Goal: Information Seeking & Learning: Check status

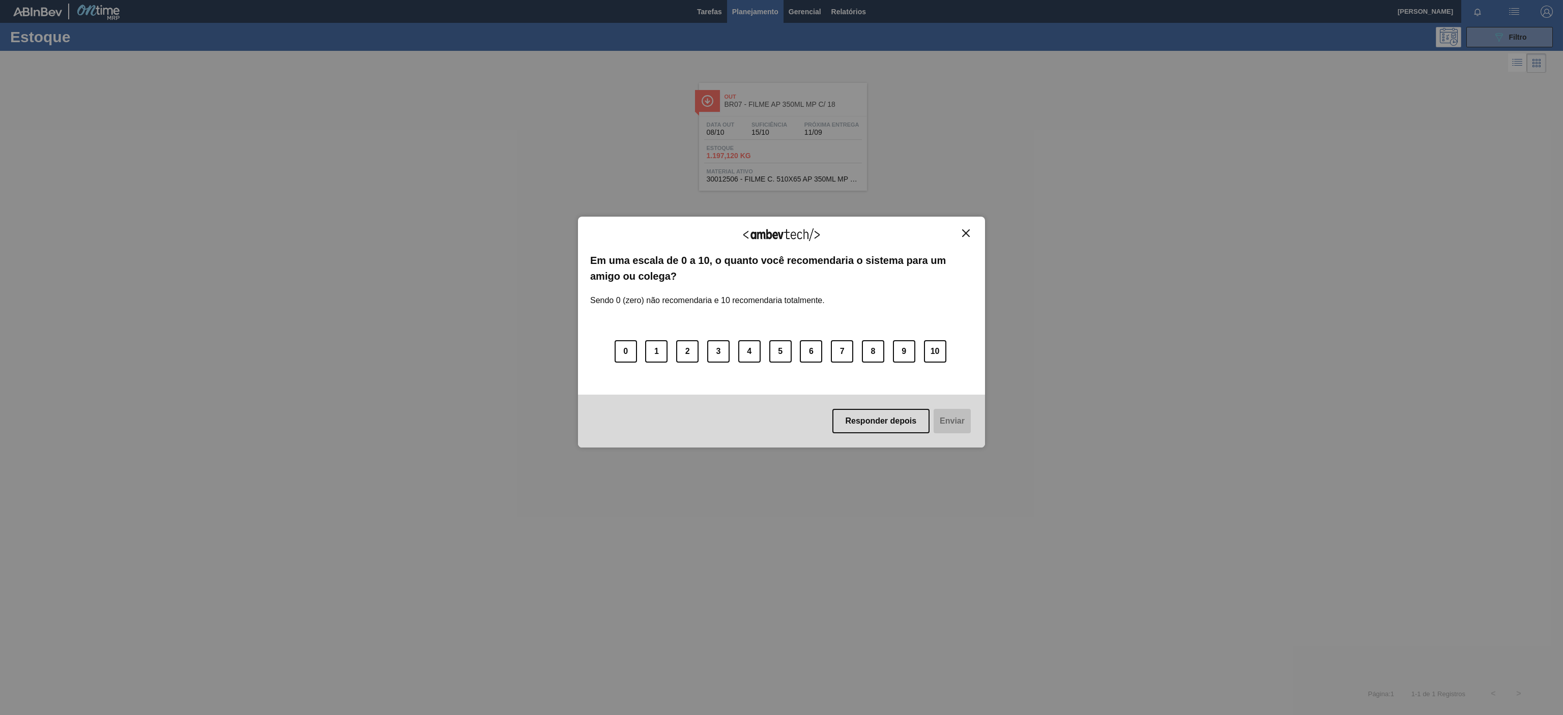
click at [971, 232] on button "Close" at bounding box center [966, 233] width 14 height 9
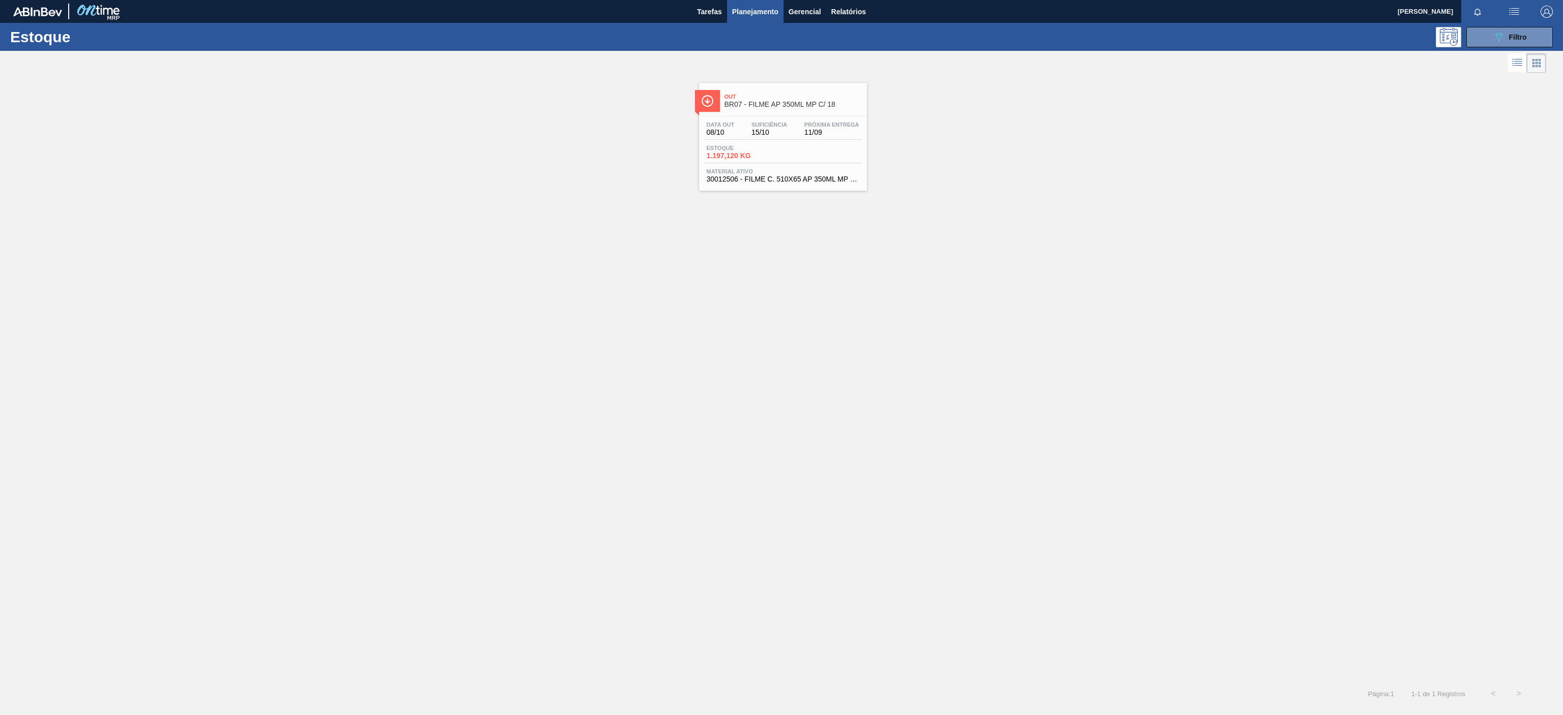
click at [1483, 49] on div "Estoque 089F7B8B-B2A5-4AFE-B5C0-19BA573D28AC Filtro" at bounding box center [781, 37] width 1563 height 28
click at [1486, 40] on button "089F7B8B-B2A5-4AFE-B5C0-19BA573D28AC Filtro" at bounding box center [1509, 37] width 87 height 20
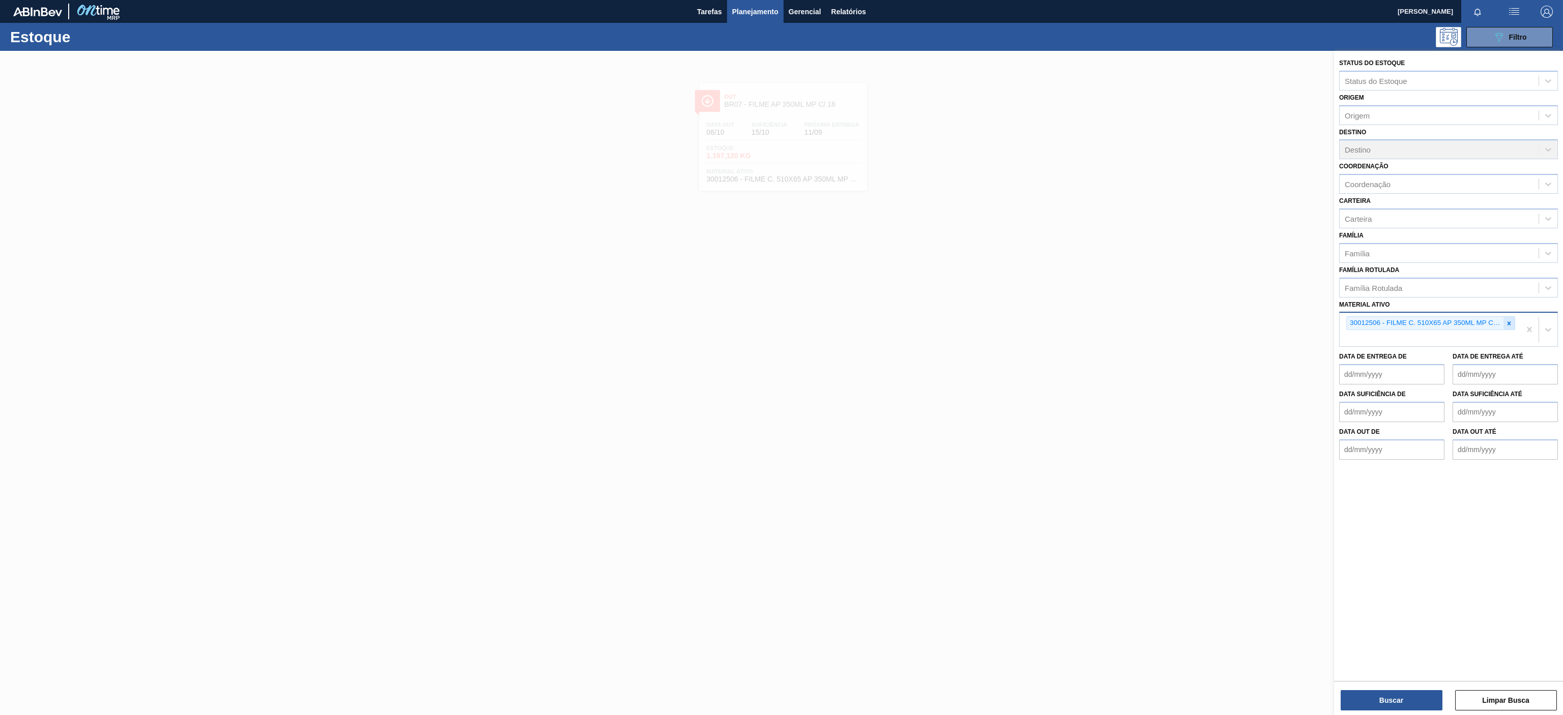
click at [1505, 324] on div at bounding box center [1509, 323] width 11 height 13
click at [1543, 323] on icon at bounding box center [1548, 322] width 10 height 10
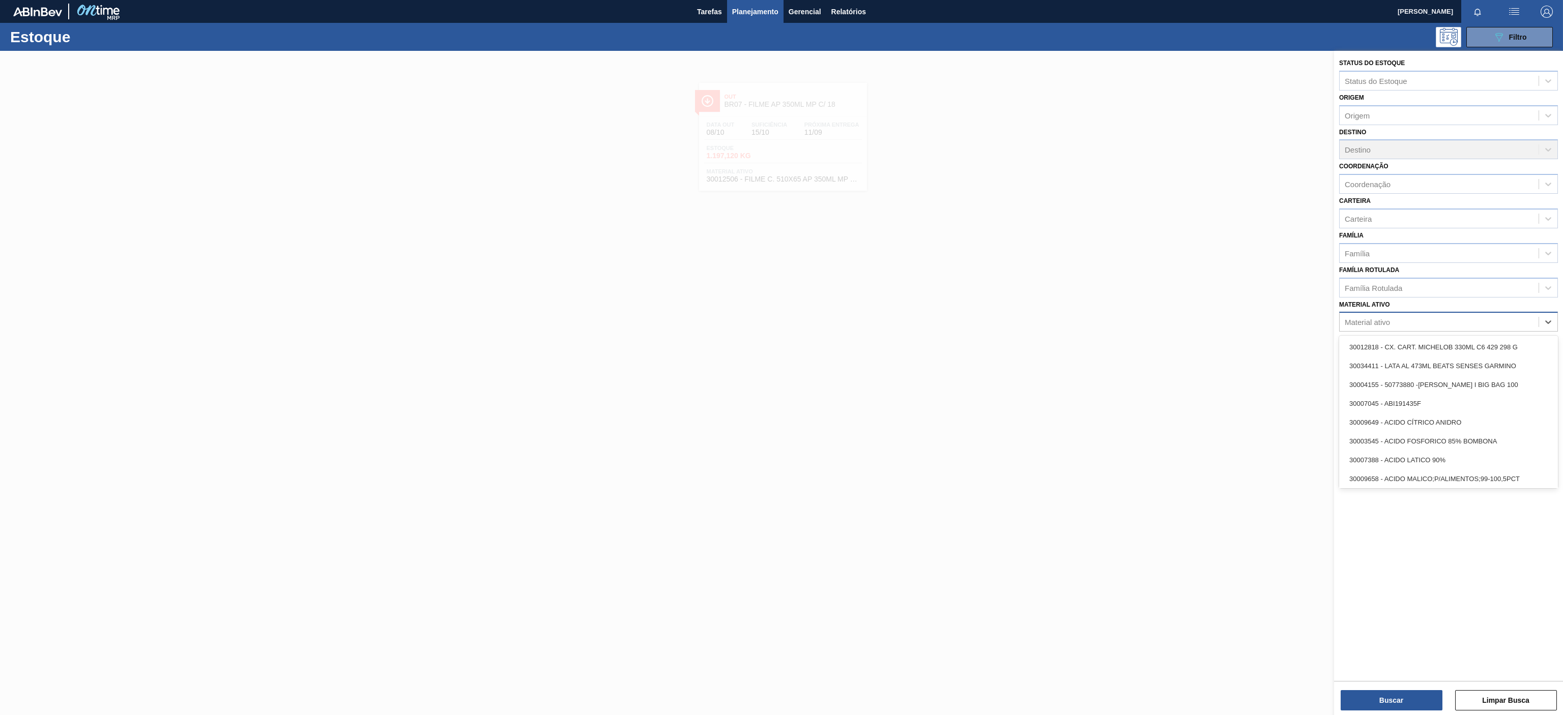
click at [1364, 326] on div "Material ativo" at bounding box center [1367, 322] width 45 height 9
paste ativo "30003806"
type ativo "30003806"
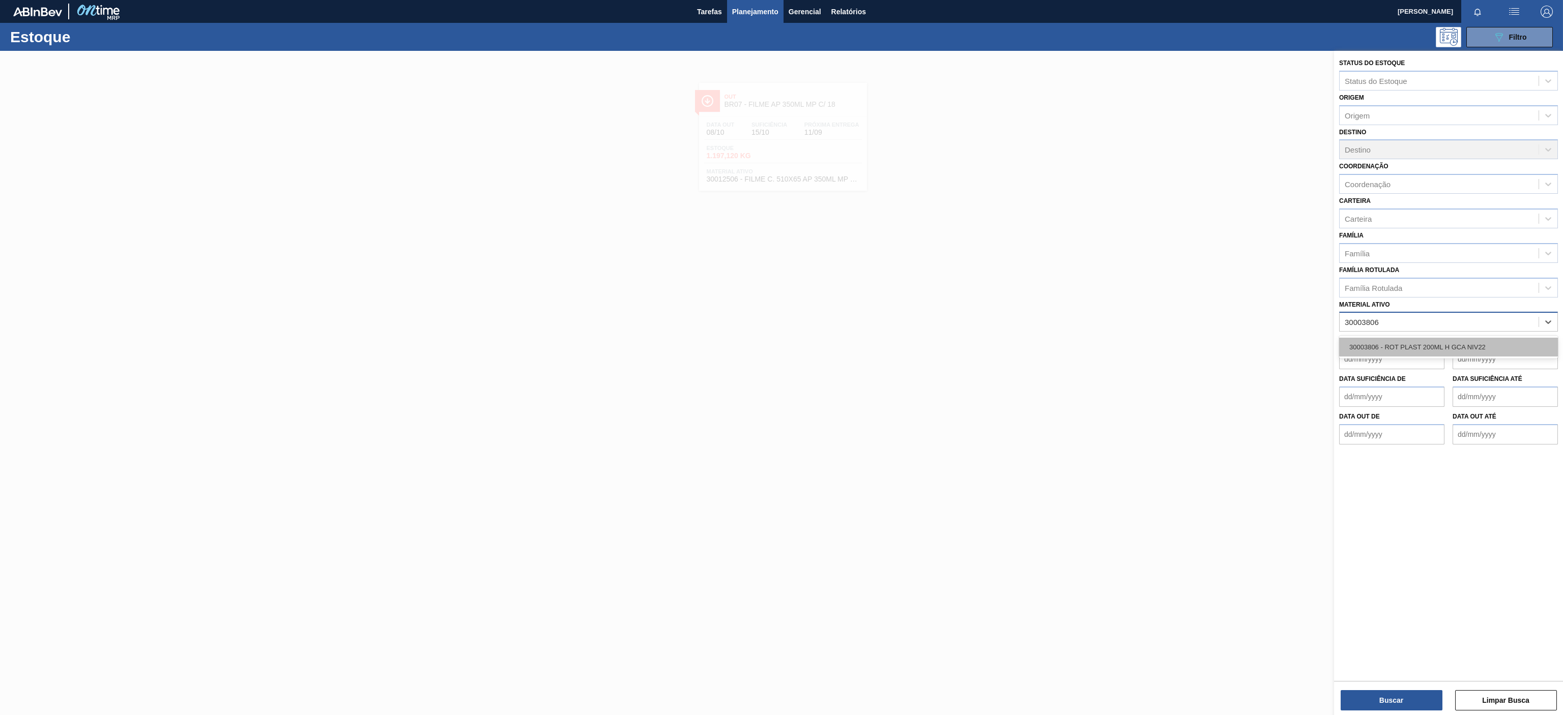
click at [1398, 355] on div "30003806 - ROT PLAST 200ML H GCA NIV22" at bounding box center [1448, 347] width 219 height 19
click at [1362, 694] on button "Buscar" at bounding box center [1392, 700] width 102 height 20
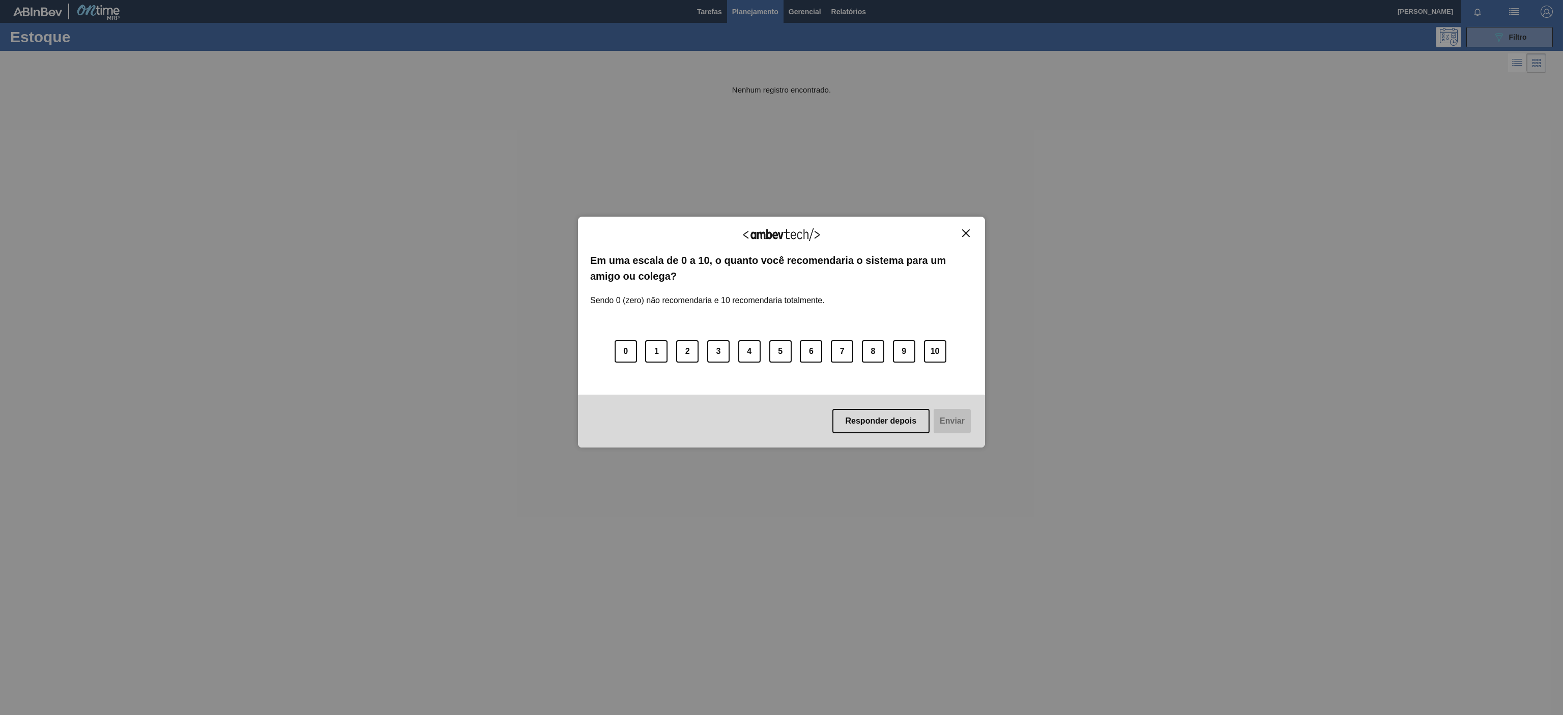
click at [965, 241] on div "Agradecemos seu feedback!" at bounding box center [781, 241] width 383 height 24
click at [966, 233] on img "Close" at bounding box center [966, 233] width 8 height 8
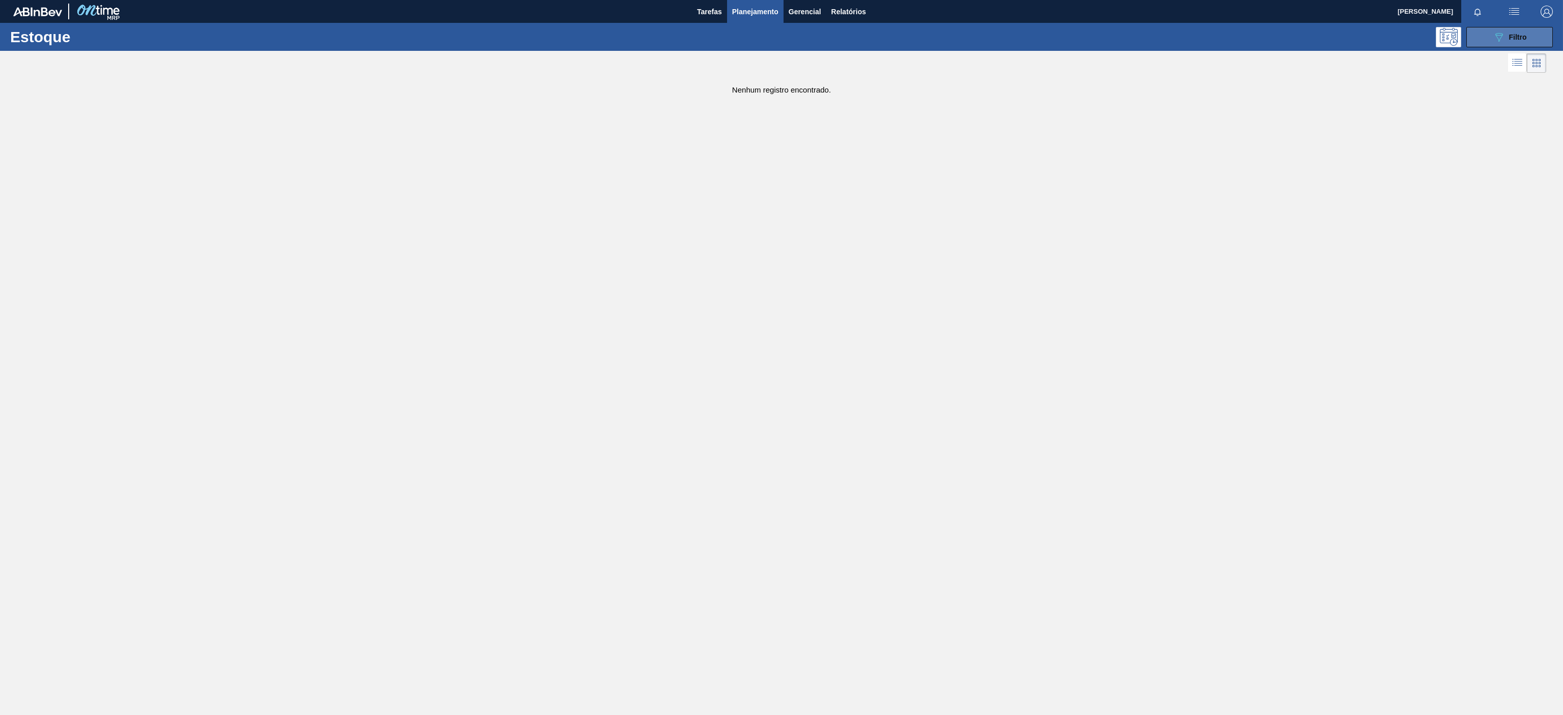
click at [1520, 29] on button "089F7B8B-B2A5-4AFE-B5C0-19BA573D28AC Filtro" at bounding box center [1509, 37] width 87 height 20
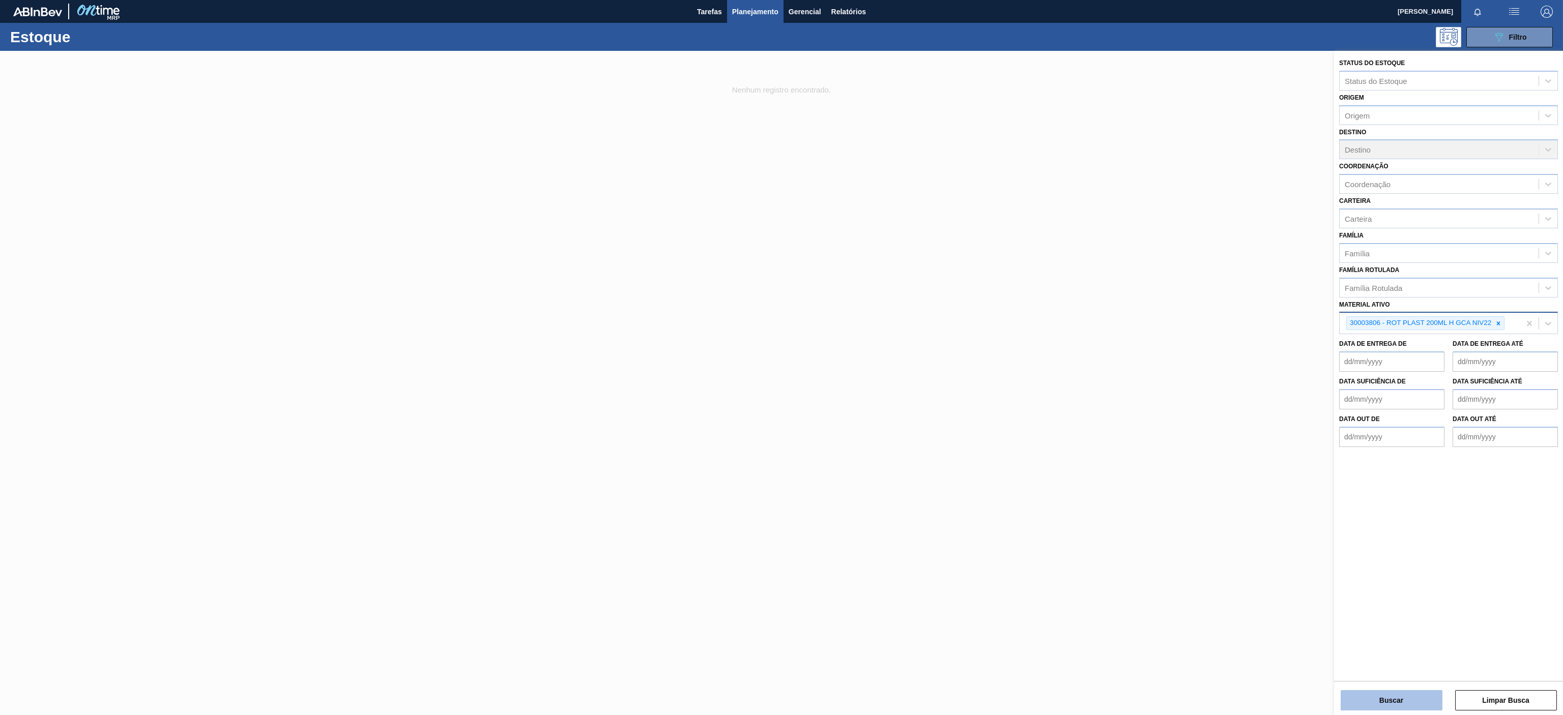
click at [1365, 697] on button "Buscar" at bounding box center [1392, 700] width 102 height 20
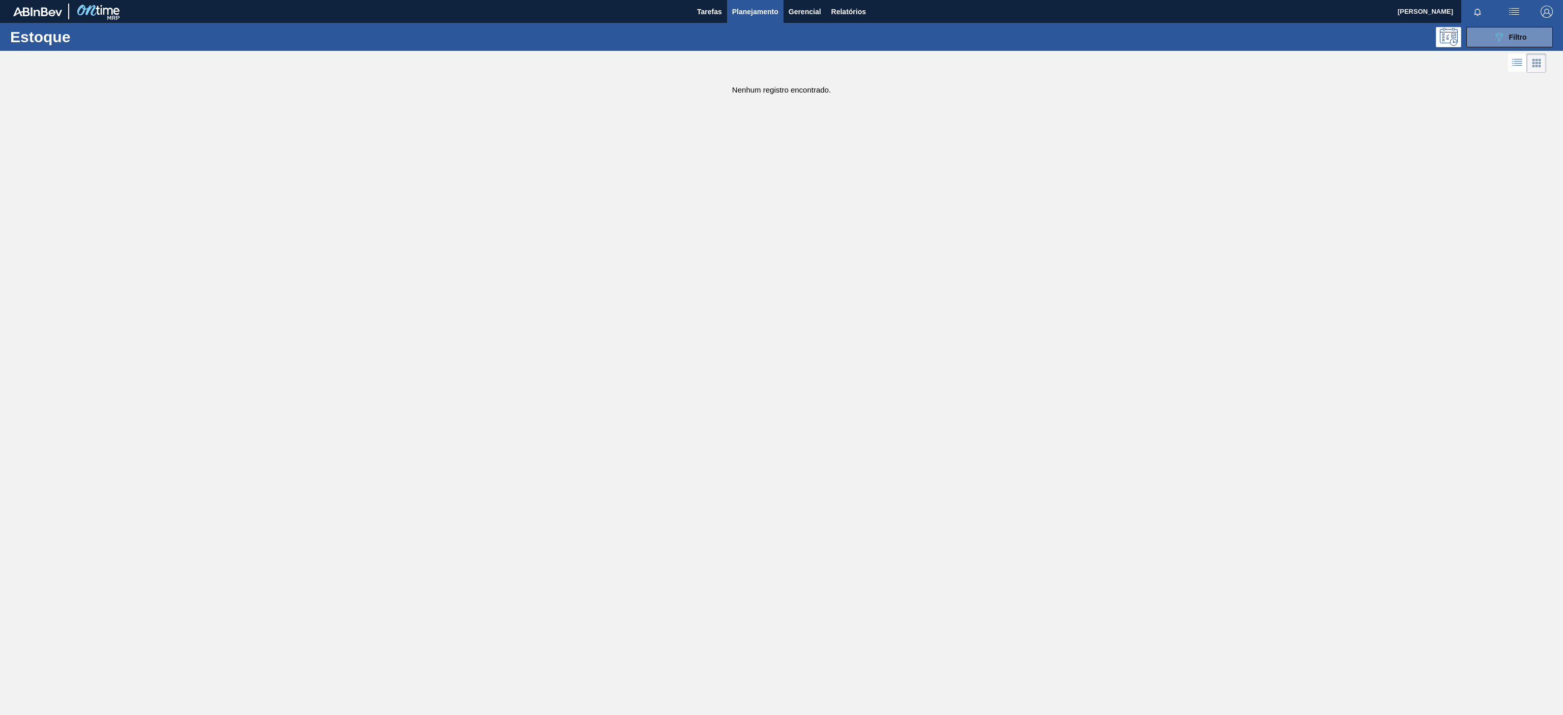
click at [990, 268] on main "Tarefas Planejamento Gerencial Relatórios [PERSON_NAME] Marcar todas como lido …" at bounding box center [781, 357] width 1563 height 715
click at [602, 166] on main "Tarefas Planejamento Gerencial Relatórios [PERSON_NAME] Marcar todas como lido …" at bounding box center [781, 357] width 1563 height 715
click at [760, 111] on main "Tarefas Planejamento Gerencial Relatórios [PERSON_NAME] Marcar todas como lido …" at bounding box center [781, 357] width 1563 height 715
click at [747, 18] on button "Planejamento" at bounding box center [755, 11] width 56 height 23
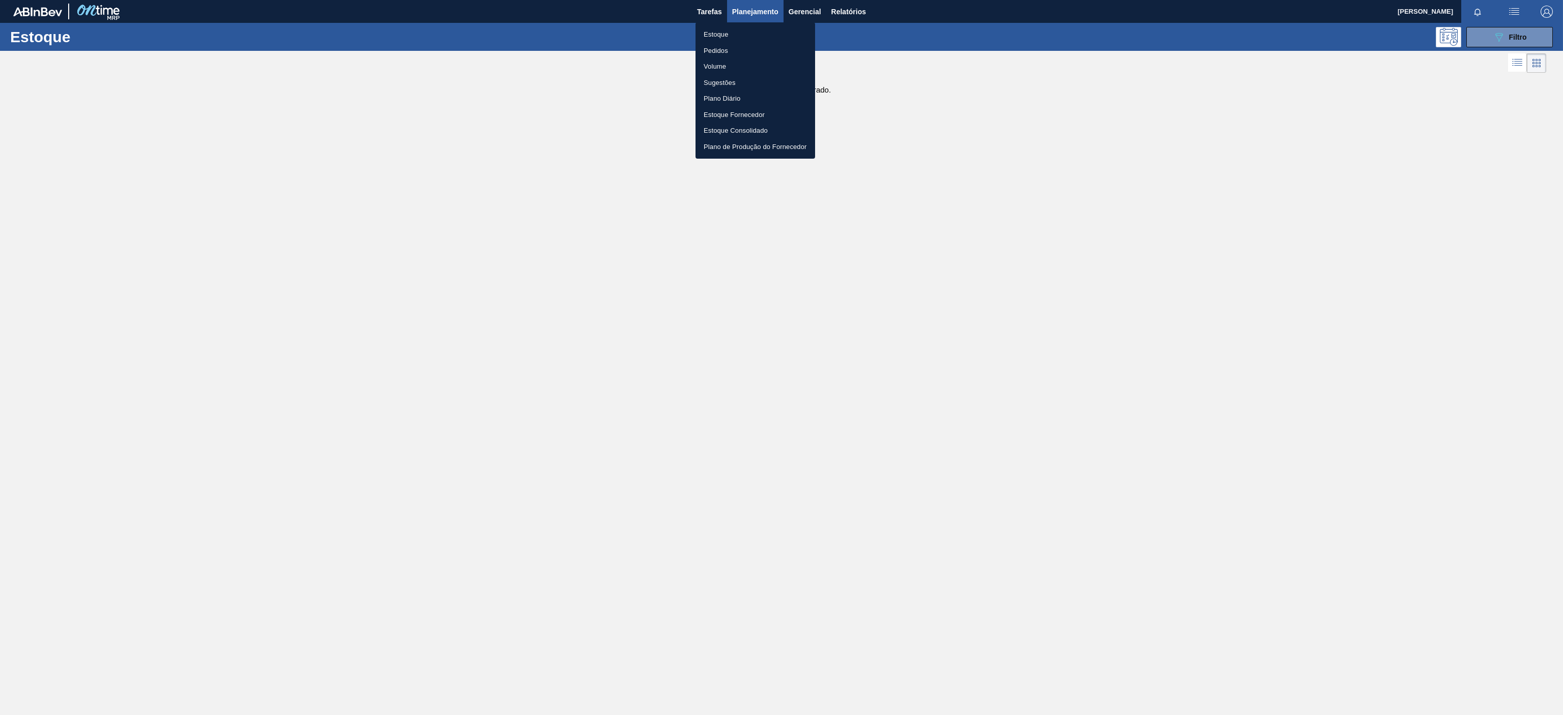
click at [714, 29] on li "Estoque" at bounding box center [756, 34] width 120 height 16
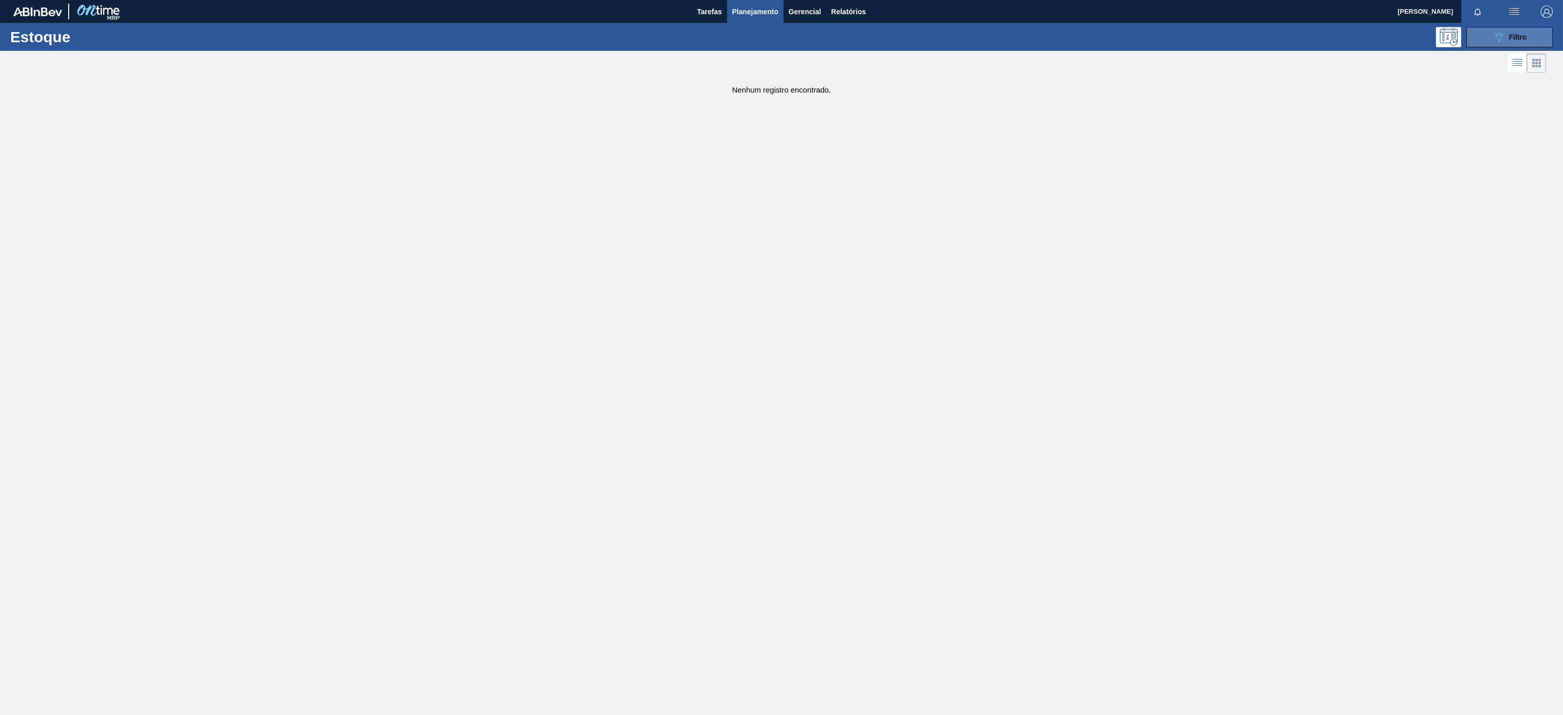
click at [1505, 40] on div "089F7B8B-B2A5-4AFE-B5C0-19BA573D28AC Filtro" at bounding box center [1510, 37] width 34 height 12
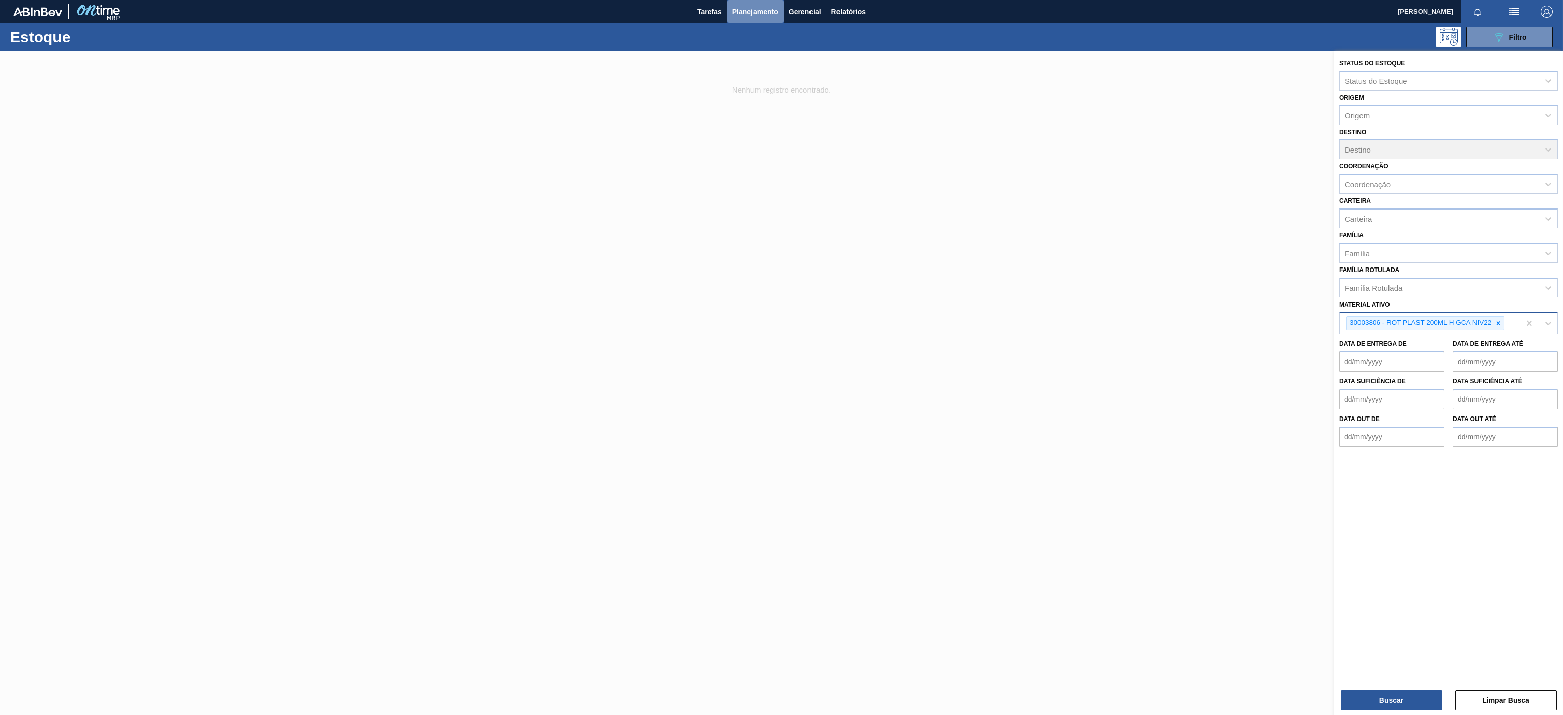
drag, startPoint x: 755, startPoint y: 4, endPoint x: 750, endPoint y: 5, distance: 5.2
click at [750, 5] on button "Planejamento" at bounding box center [755, 11] width 56 height 23
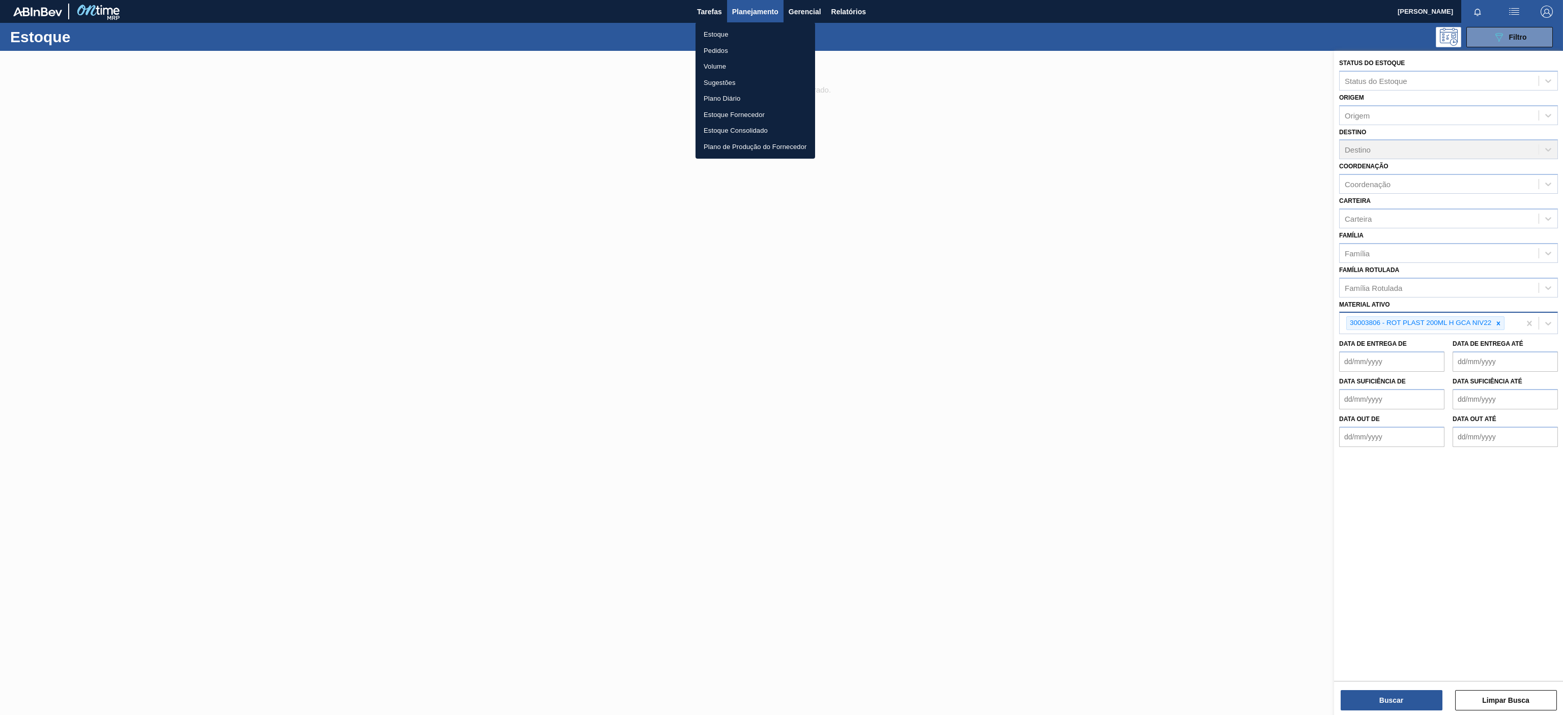
click at [721, 41] on li "Estoque" at bounding box center [756, 34] width 120 height 16
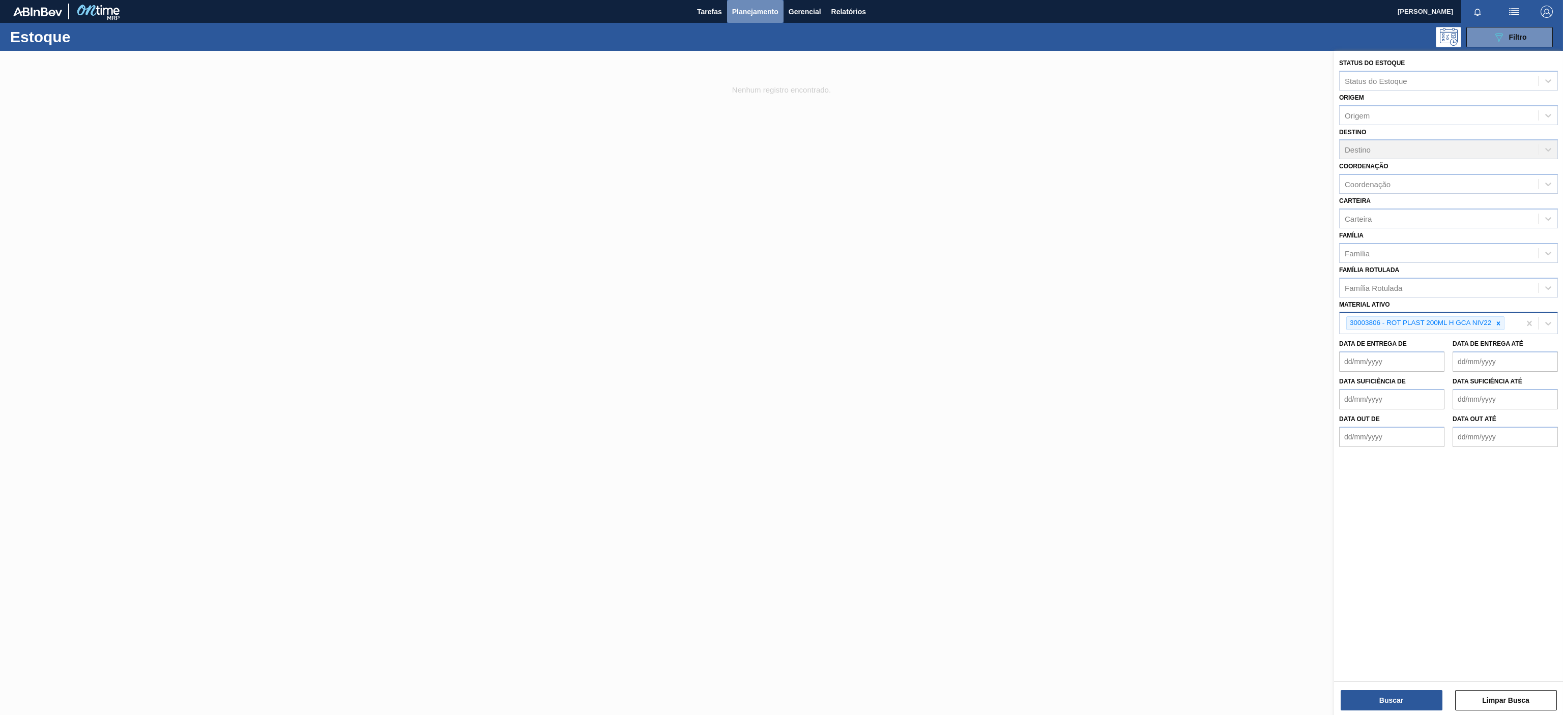
click at [756, 13] on span "Planejamento" at bounding box center [755, 12] width 46 height 12
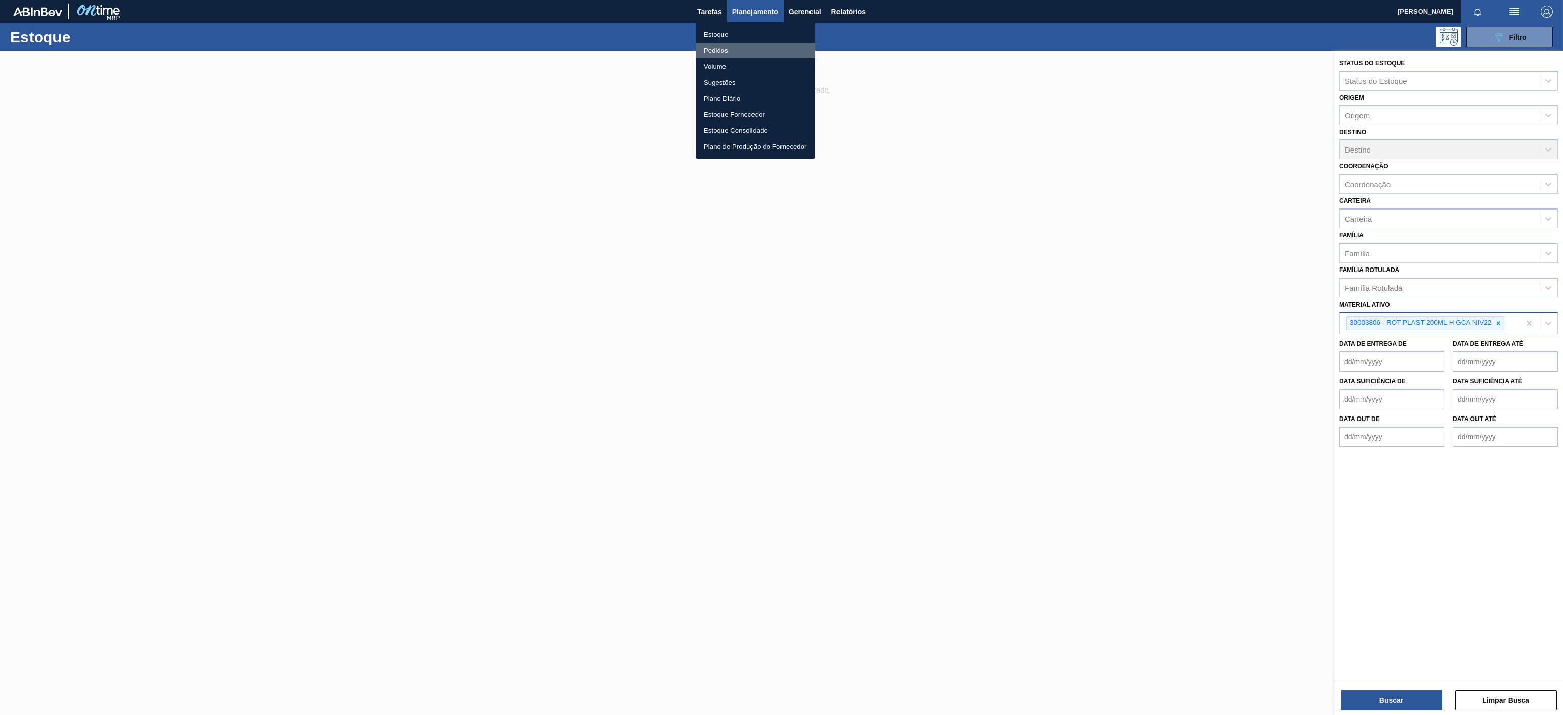
click at [721, 50] on li "Pedidos" at bounding box center [756, 51] width 120 height 16
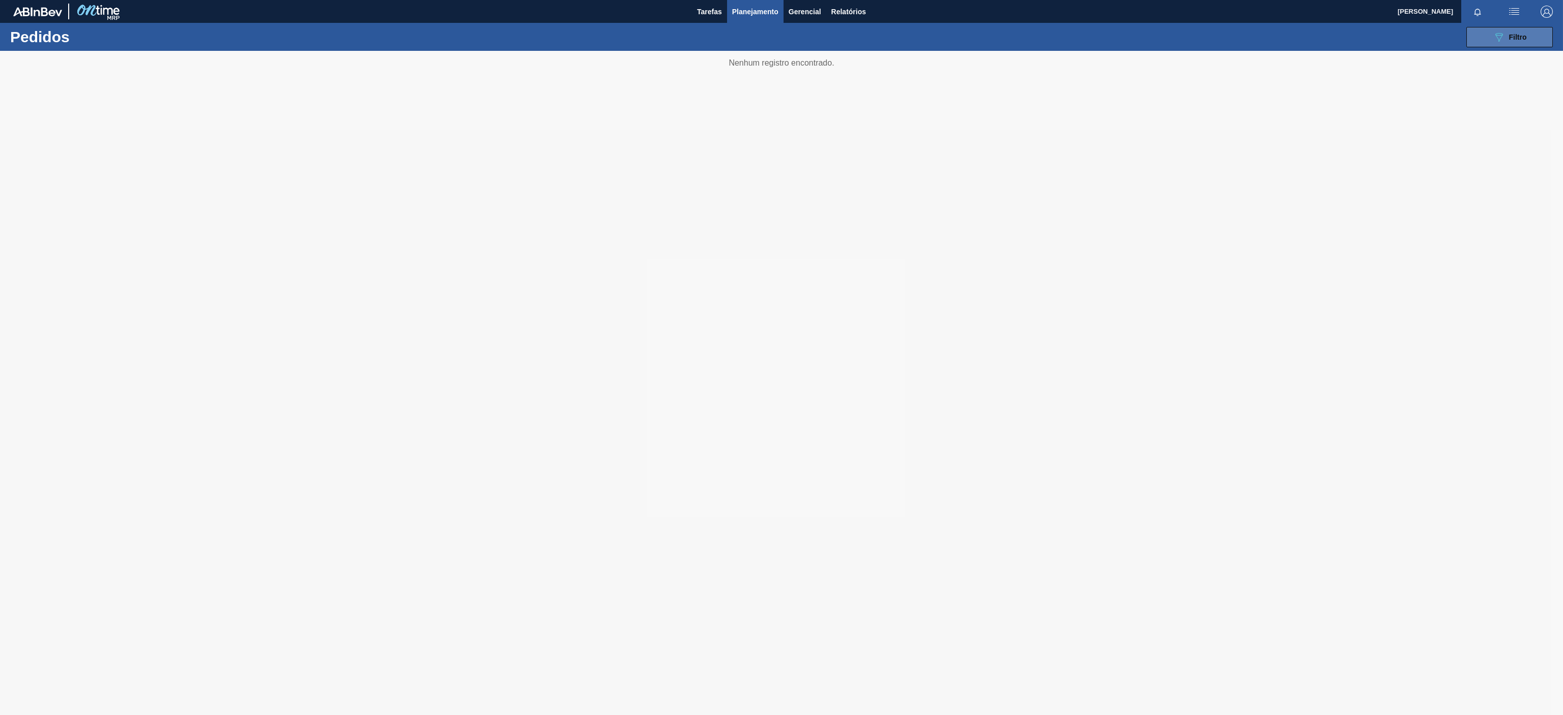
click at [1510, 41] on div "089F7B8B-B2A5-4AFE-B5C0-19BA573D28AC Filtro" at bounding box center [1510, 37] width 34 height 12
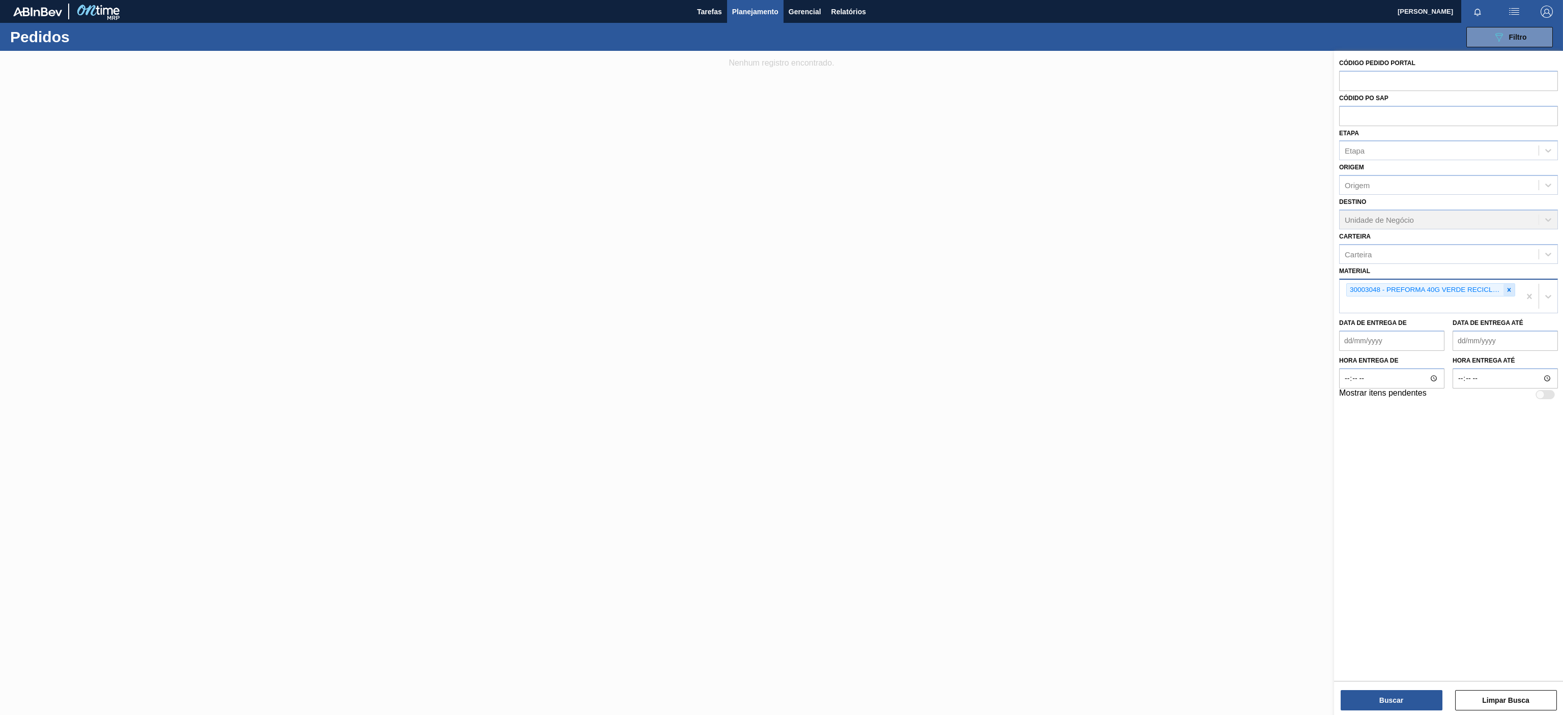
click at [1508, 292] on icon at bounding box center [1510, 290] width 4 height 4
paste input "30003806"
type input "30003806"
click at [1413, 321] on div "30003806 - ROT PLAST 200ML H GCA NIV22" at bounding box center [1448, 314] width 219 height 19
click at [1380, 694] on button "Buscar" at bounding box center [1392, 700] width 102 height 20
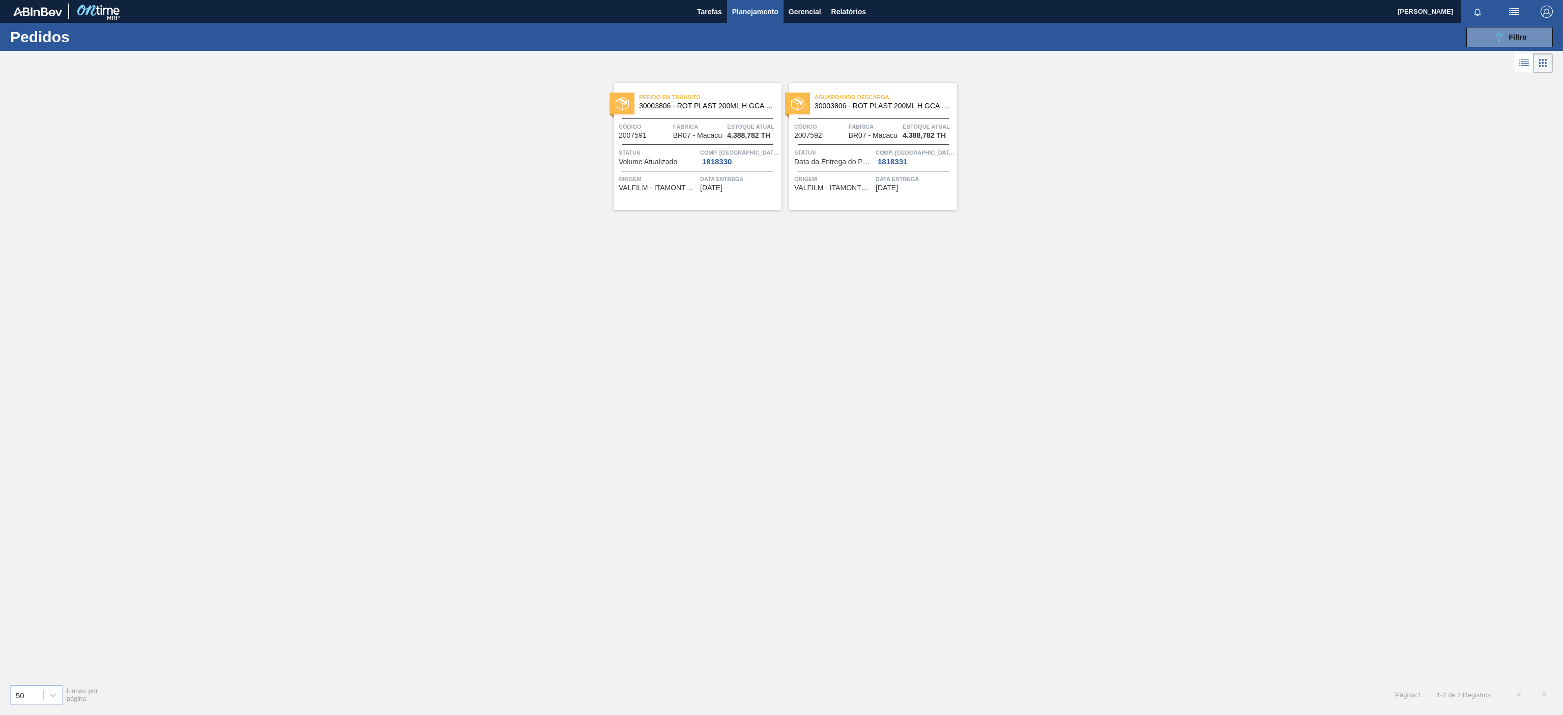
click at [673, 100] on span "Pedido em Trânsito" at bounding box center [710, 97] width 142 height 10
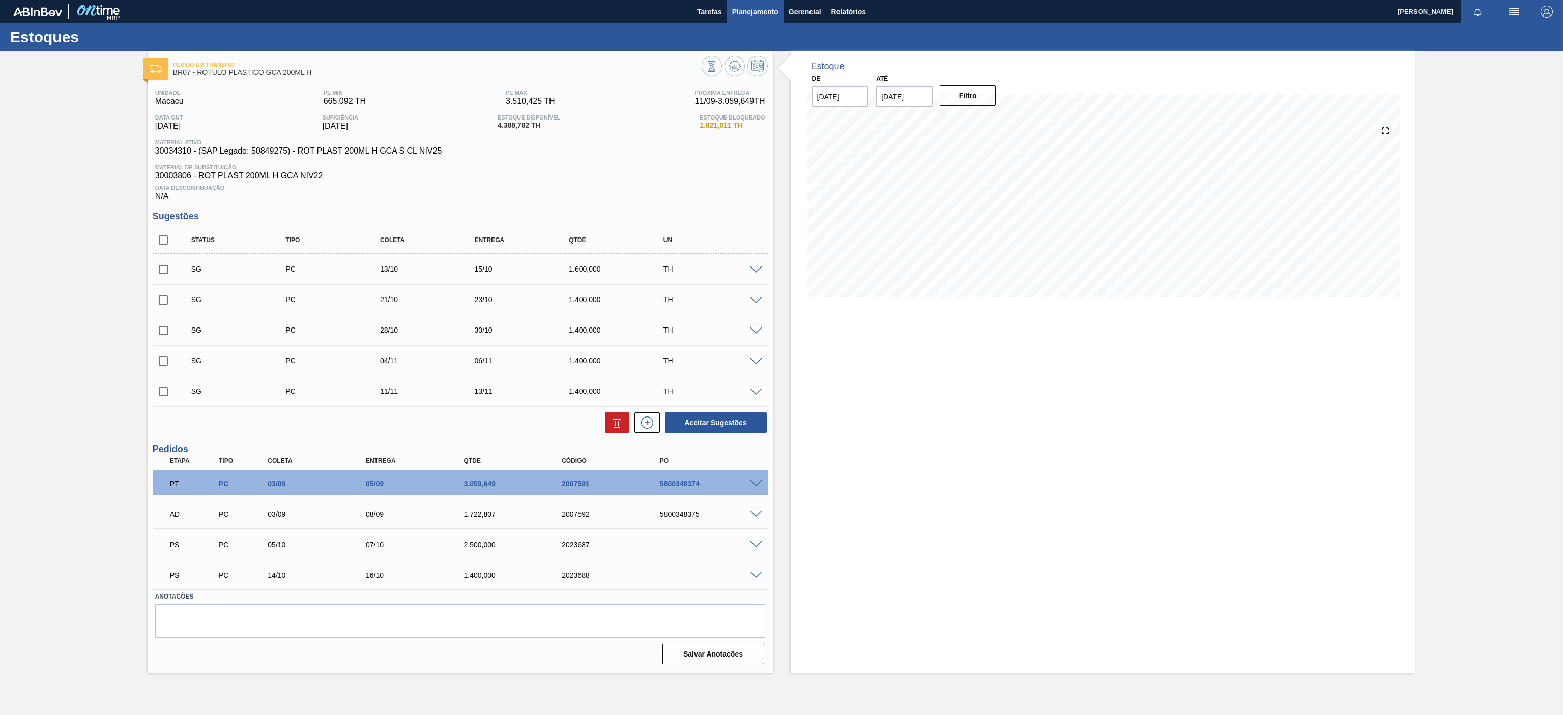
click at [757, 17] on span "Planejamento" at bounding box center [755, 12] width 46 height 12
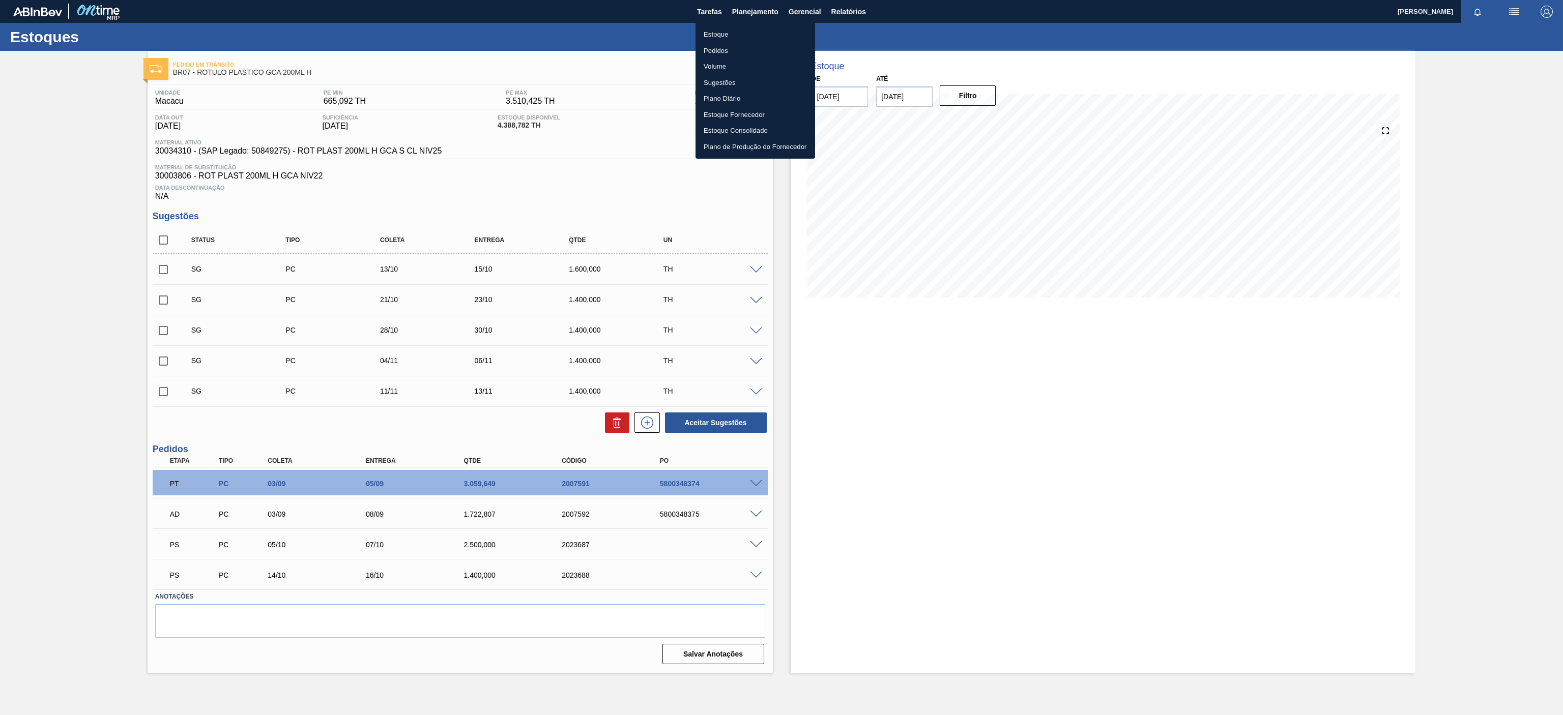
drag, startPoint x: 718, startPoint y: 27, endPoint x: 732, endPoint y: 40, distance: 18.4
click at [716, 27] on li "Estoque" at bounding box center [756, 34] width 120 height 16
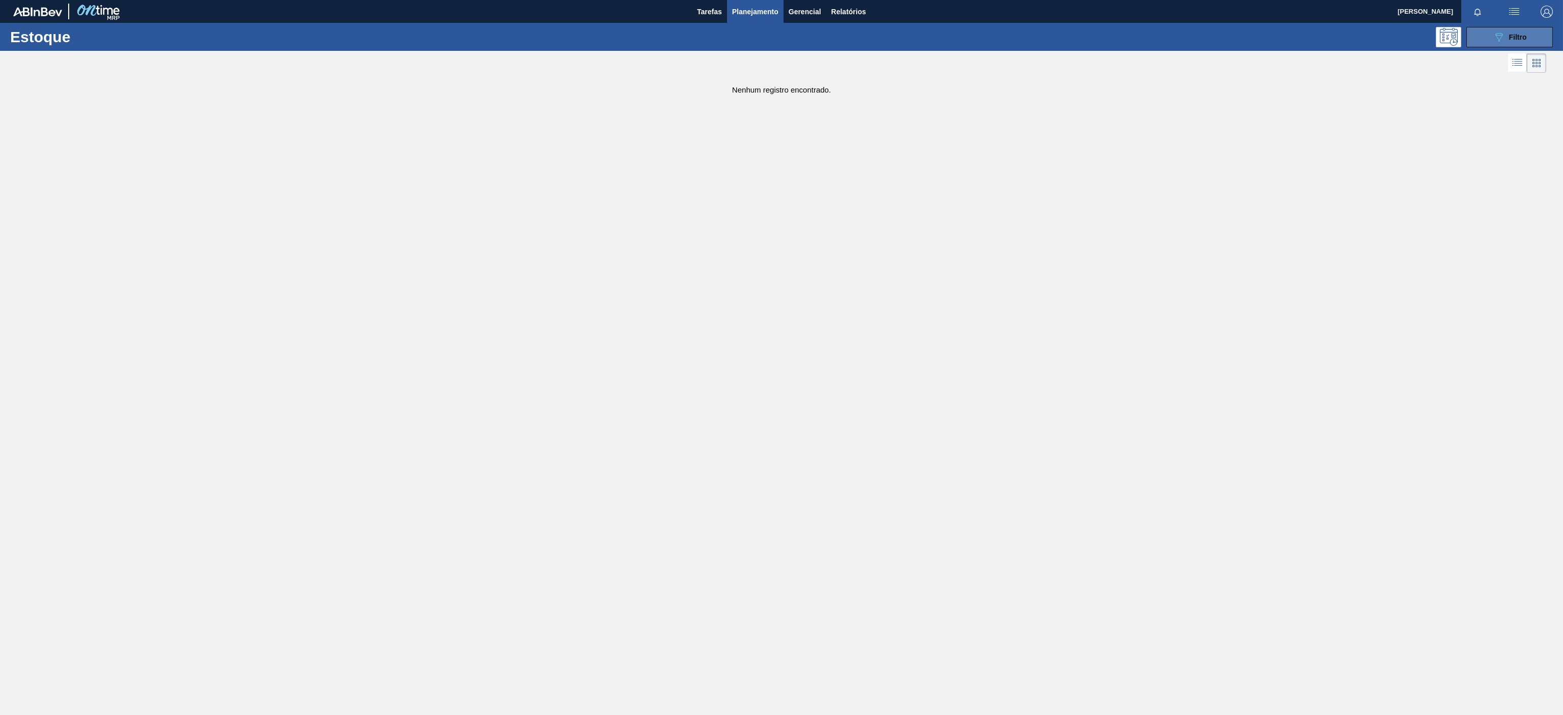
click at [1502, 39] on icon "089F7B8B-B2A5-4AFE-B5C0-19BA573D28AC" at bounding box center [1499, 37] width 12 height 12
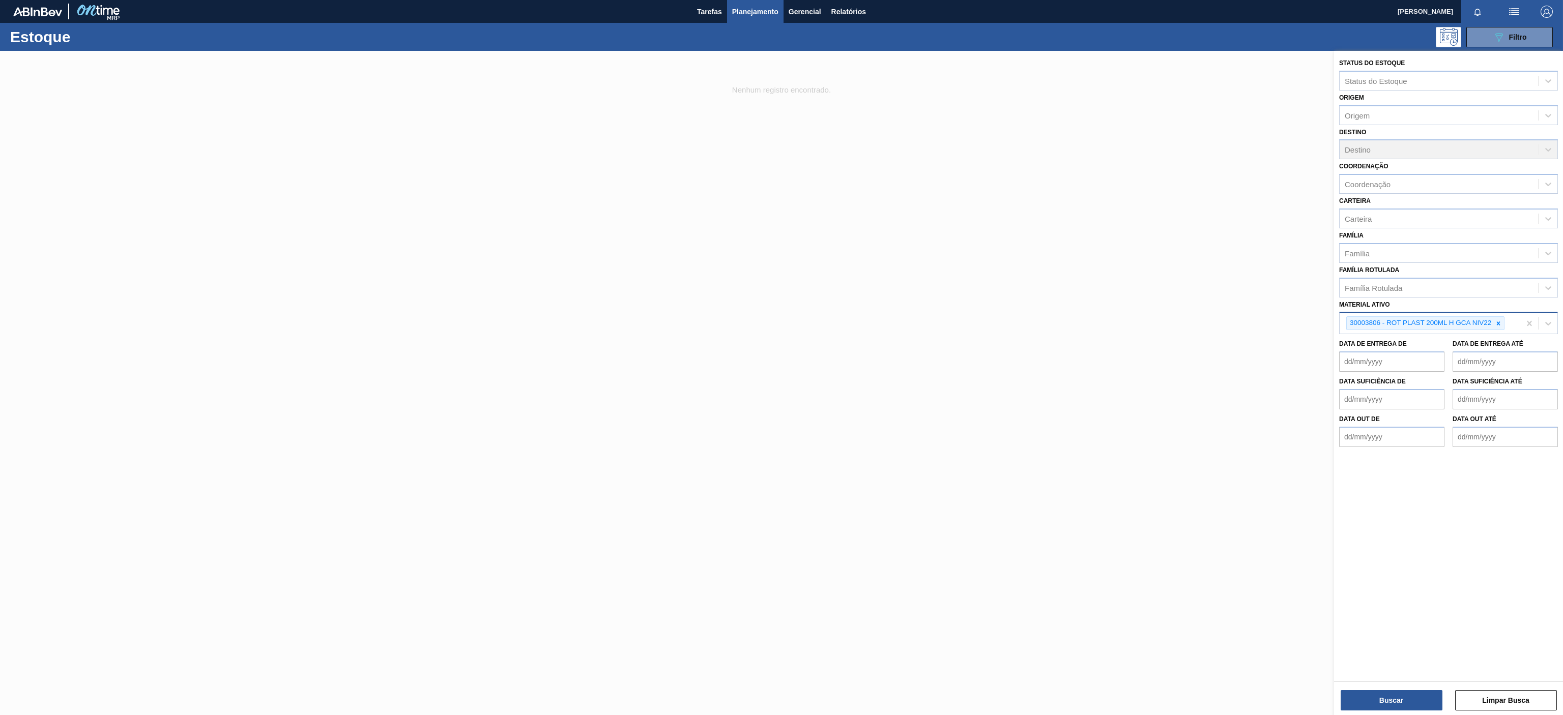
click at [1494, 323] on div at bounding box center [1498, 323] width 11 height 13
paste ativo "30004536"
type ativo "30004536"
click at [1432, 343] on div "30004536 - TAMPA PLAST INJECAP GCA S/LINER" at bounding box center [1448, 347] width 219 height 19
click at [1398, 693] on button "Buscar" at bounding box center [1392, 700] width 102 height 20
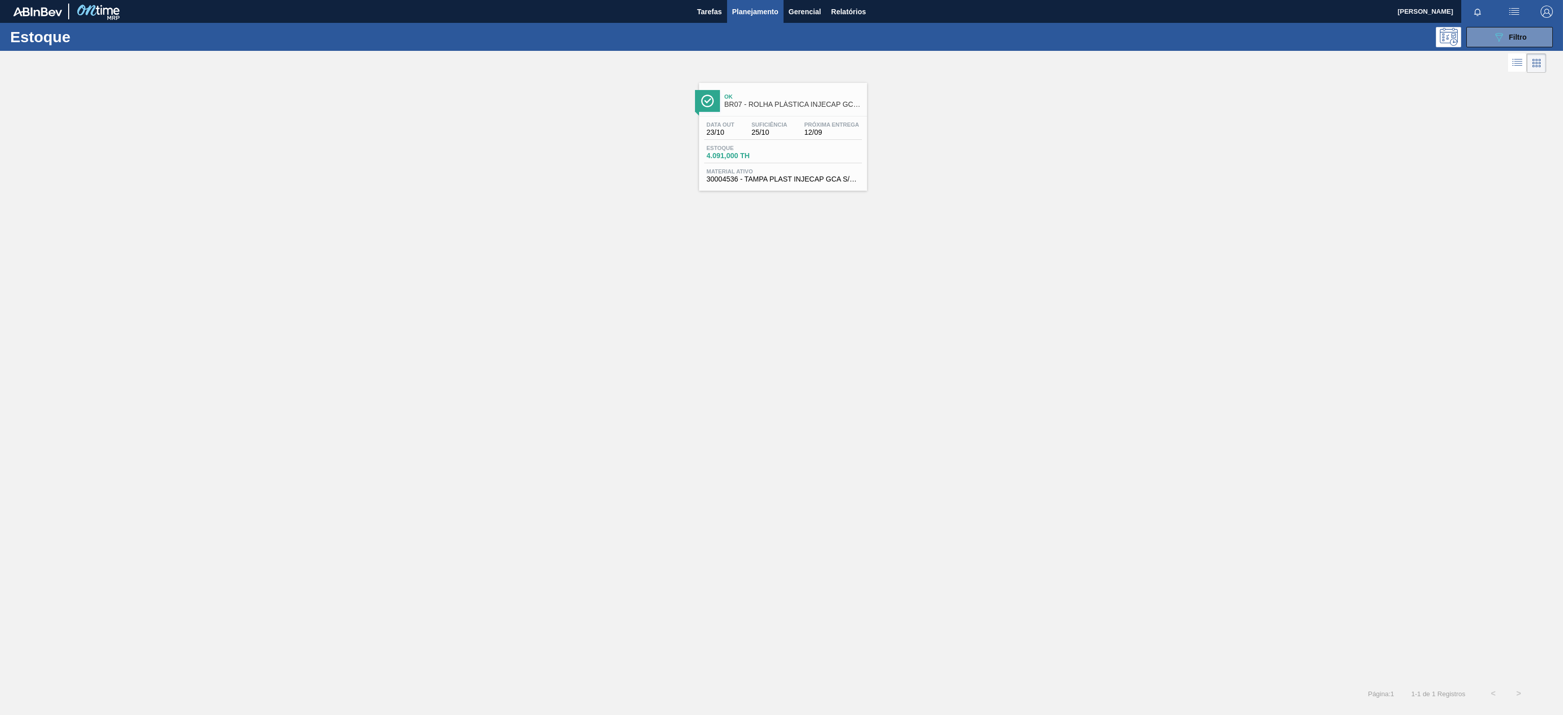
click at [824, 131] on span "12/09" at bounding box center [831, 133] width 55 height 8
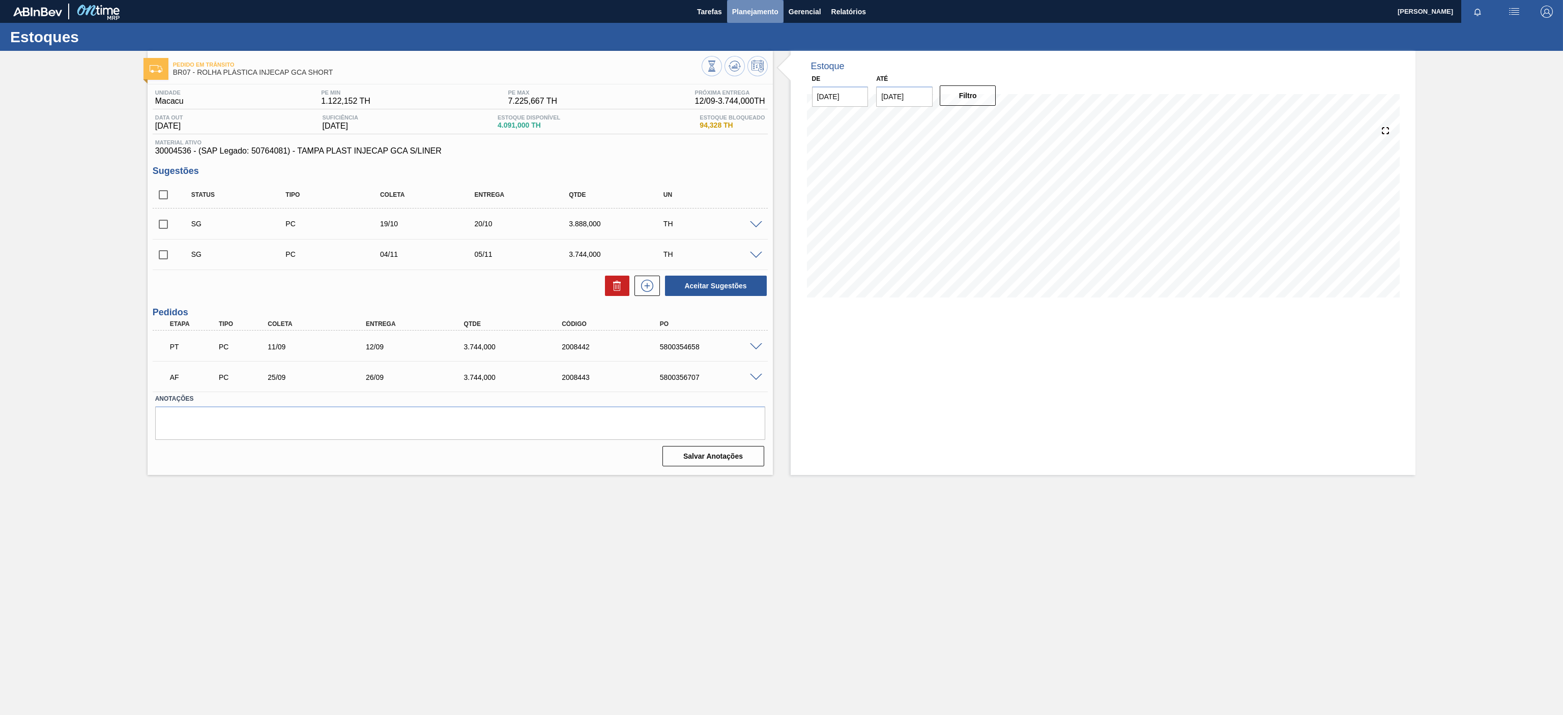
click at [760, 1] on button "Planejamento" at bounding box center [755, 11] width 56 height 23
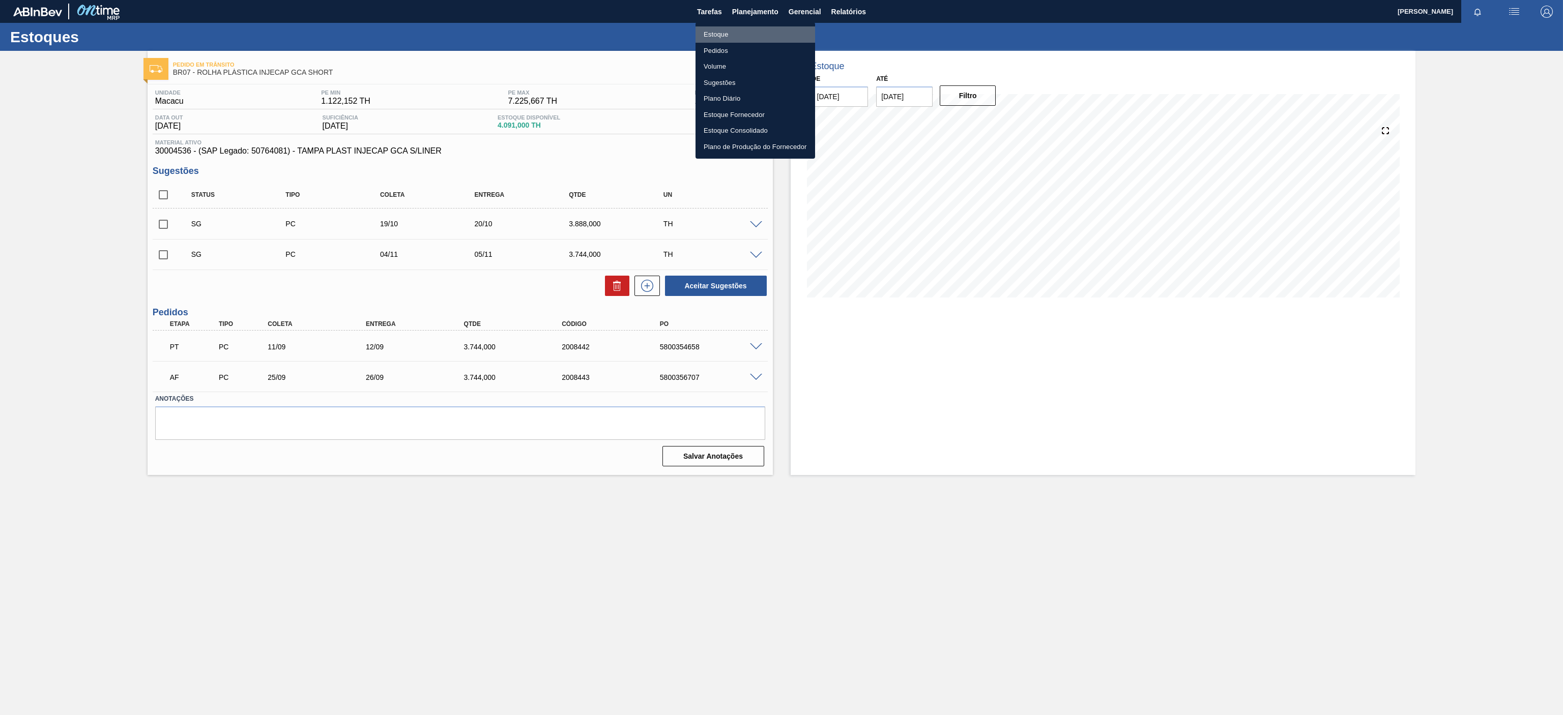
click at [736, 32] on li "Estoque" at bounding box center [756, 34] width 120 height 16
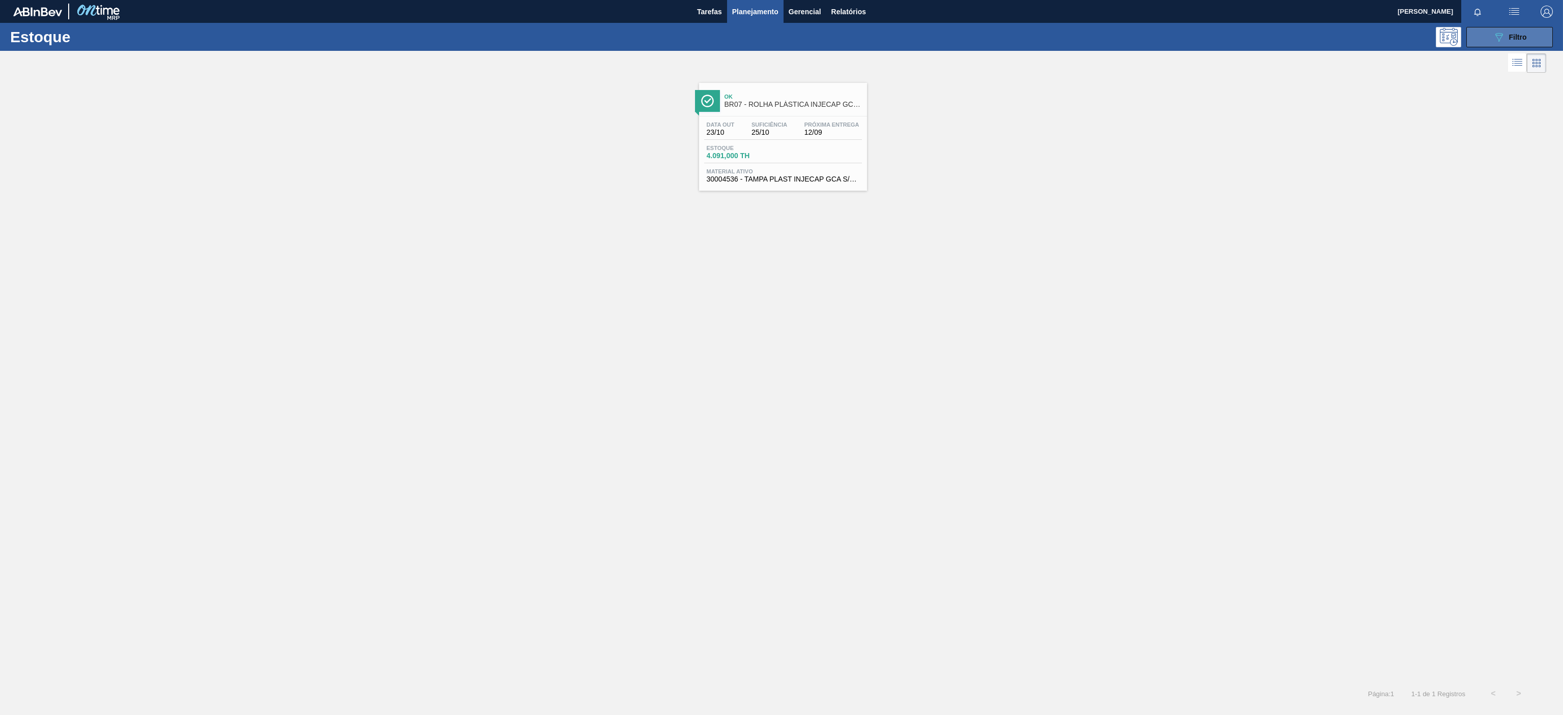
click at [1533, 39] on button "089F7B8B-B2A5-4AFE-B5C0-19BA573D28AC Filtro" at bounding box center [1509, 37] width 87 height 20
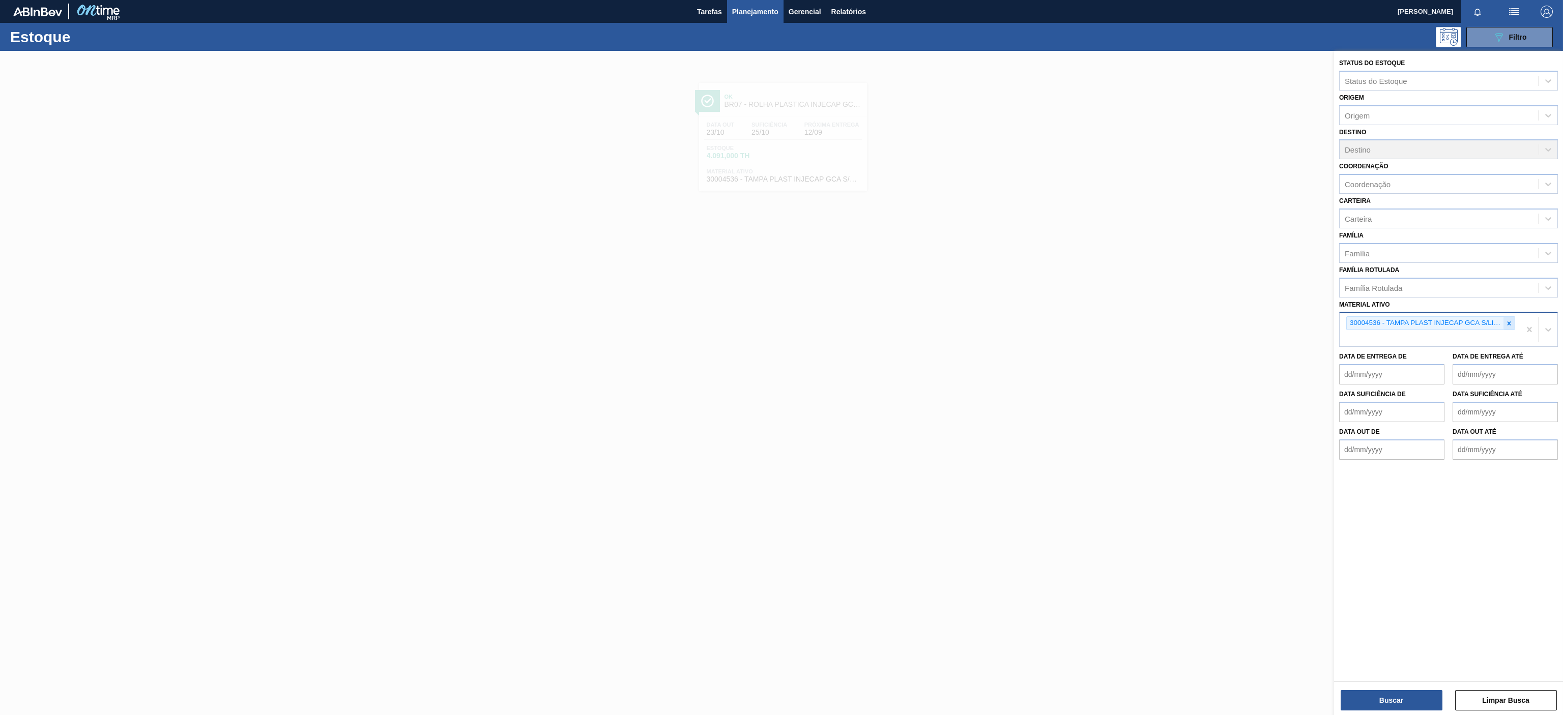
click at [1509, 324] on icon at bounding box center [1510, 324] width 4 height 4
paste ativo "30003696"
type ativo "30003696"
click at [1434, 347] on div "30003696 - TAMPA PLAST INJECAP H2OH LIMAO S/LINER" at bounding box center [1448, 347] width 219 height 19
click at [1380, 701] on button "Buscar" at bounding box center [1392, 700] width 102 height 20
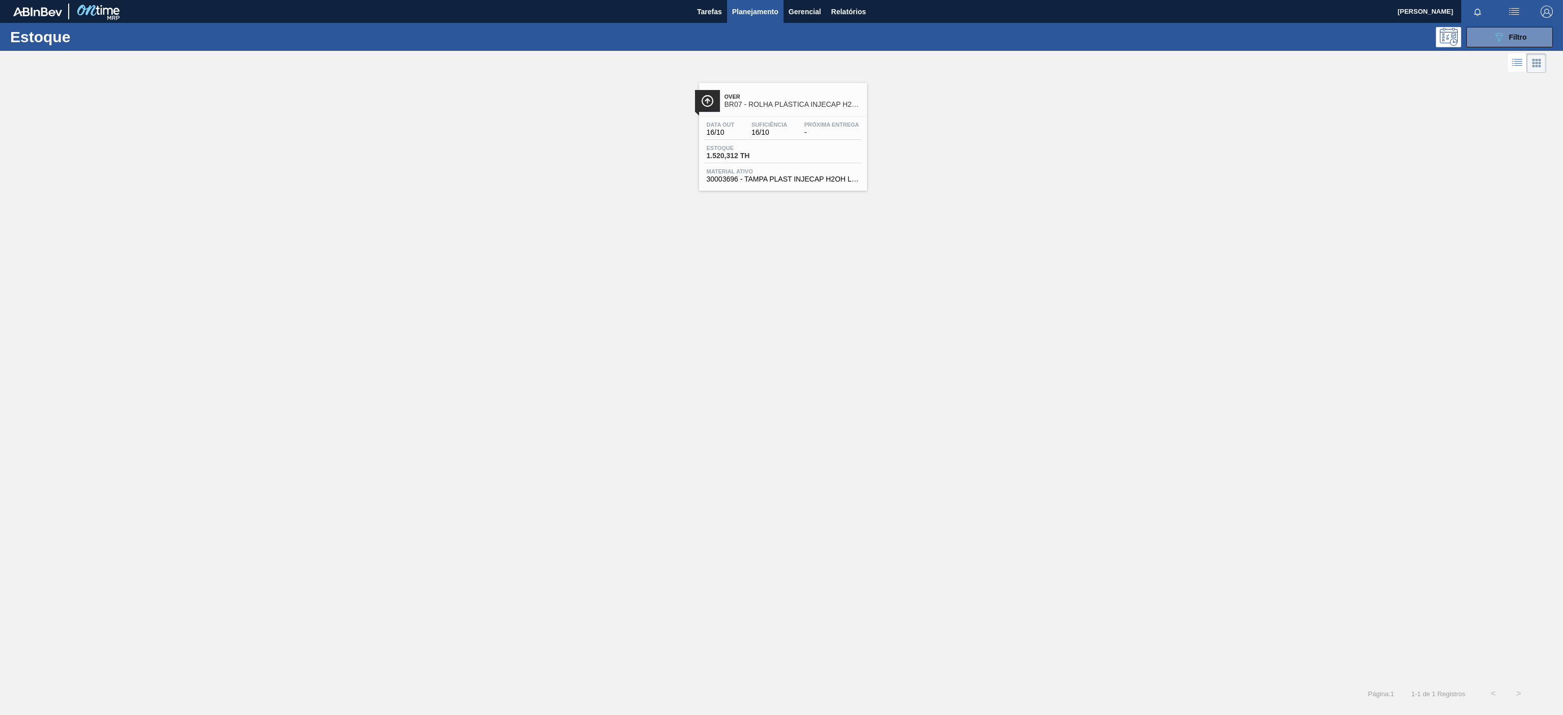
click at [800, 111] on div "Over BR07 - ROLHA PLÁSTICA INJECAP H2OH SHORT" at bounding box center [793, 101] width 137 height 23
